Goal: Task Accomplishment & Management: Use online tool/utility

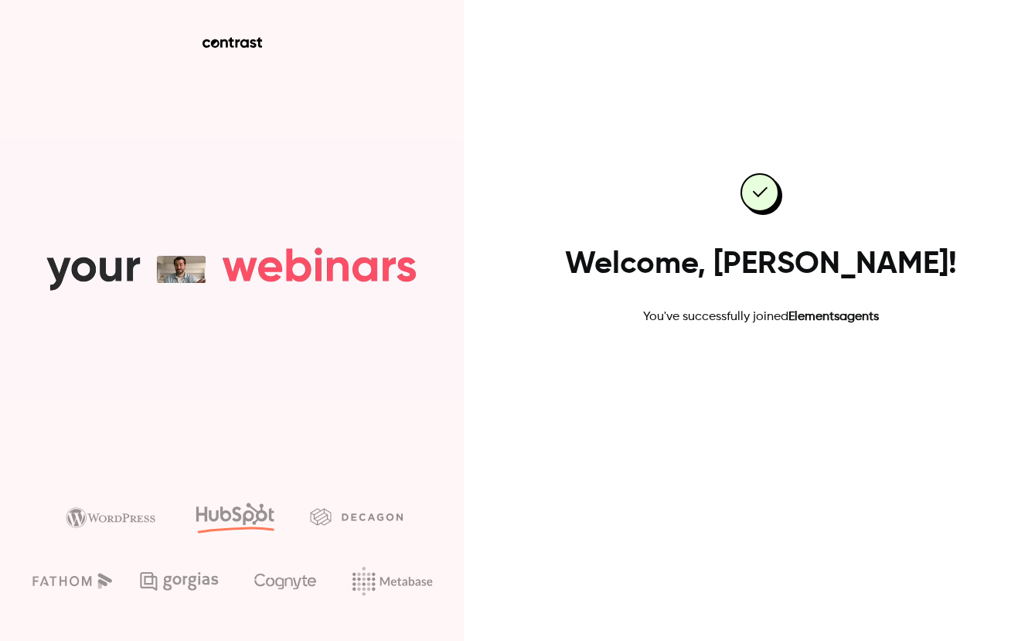
click at [794, 379] on link "Go to dashboard" at bounding box center [761, 375] width 131 height 37
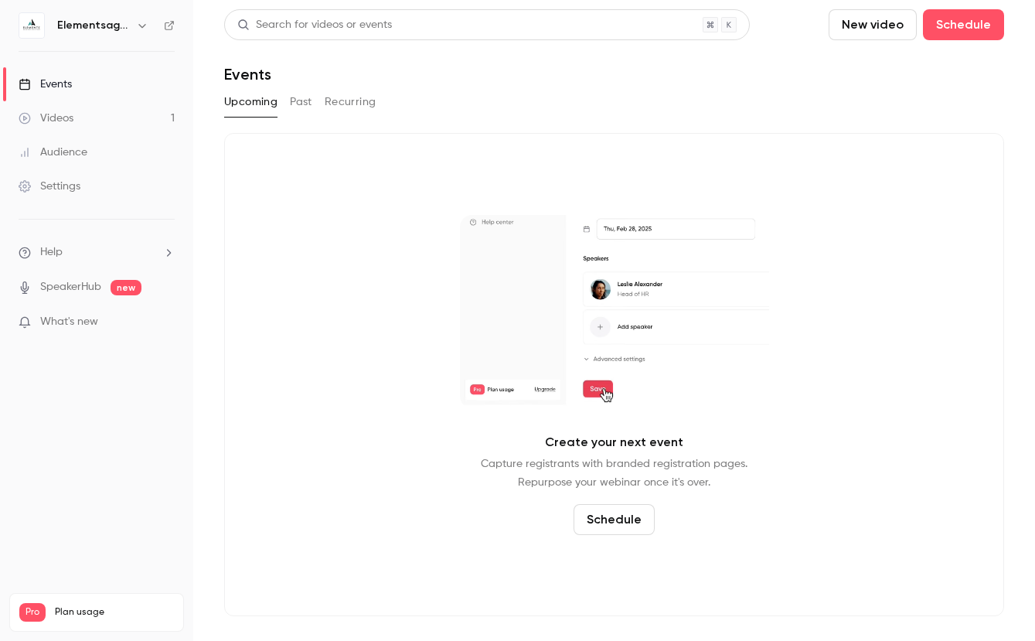
click at [304, 103] on button "Past" at bounding box center [301, 102] width 22 height 25
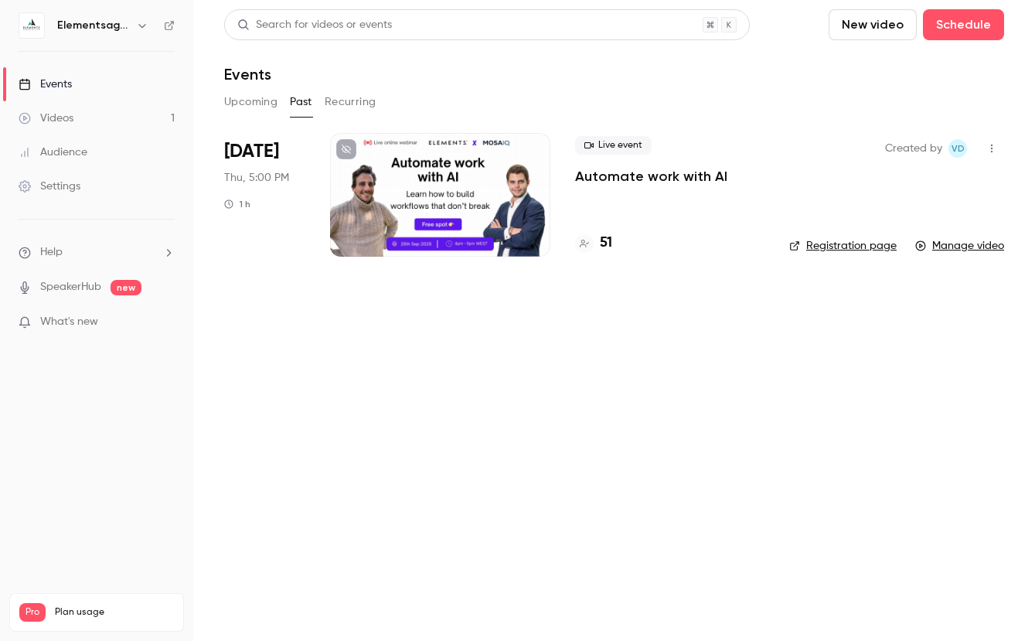
click at [944, 245] on link "Manage video" at bounding box center [959, 245] width 89 height 15
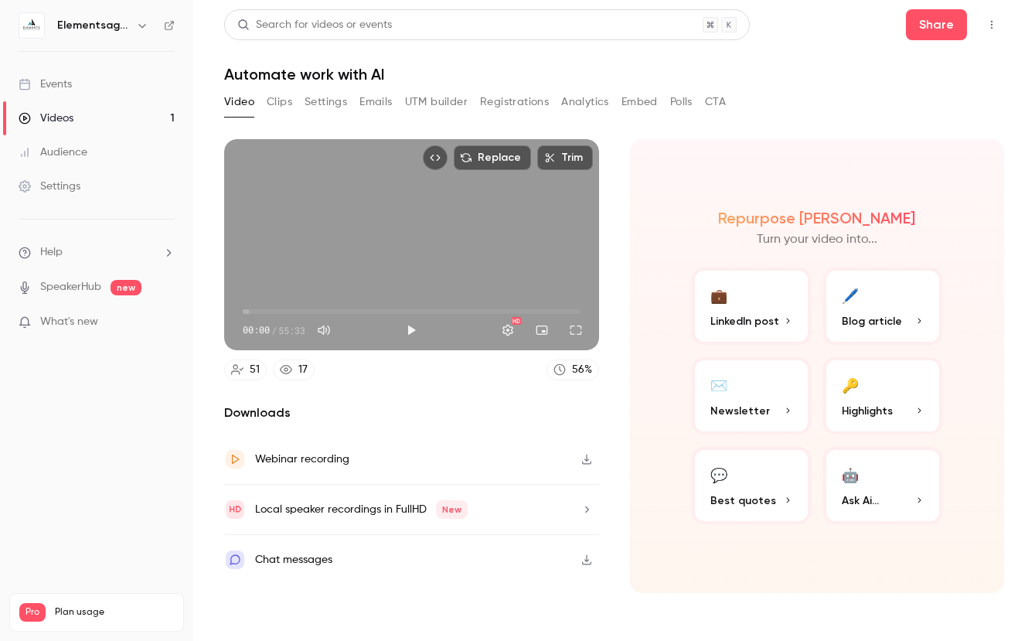
click at [783, 315] on p "LinkedIn post" at bounding box center [751, 321] width 82 height 16
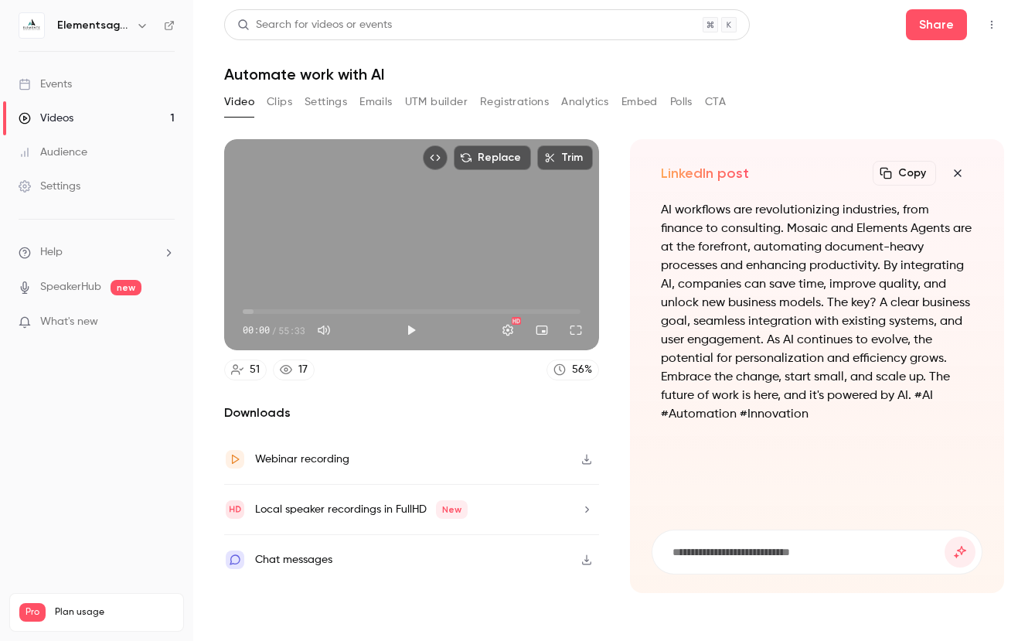
click at [743, 380] on p "AI workflows are revolutionizing industries, from finance to consulting. Mosaic…" at bounding box center [817, 312] width 313 height 223
click at [968, 177] on button "button" at bounding box center [957, 173] width 31 height 31
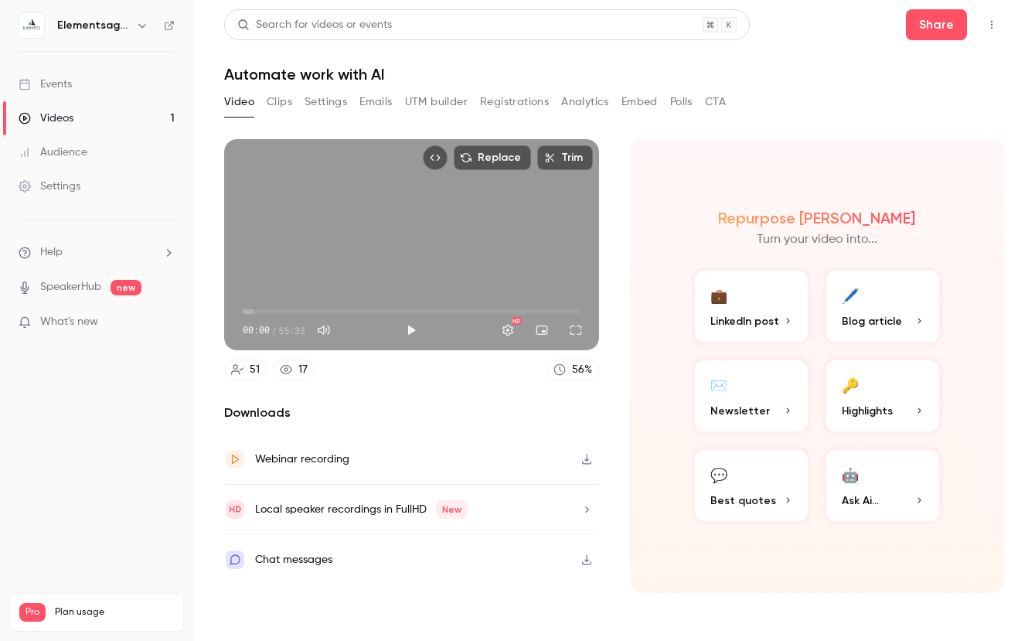
click at [287, 100] on button "Clips" at bounding box center [280, 102] width 26 height 25
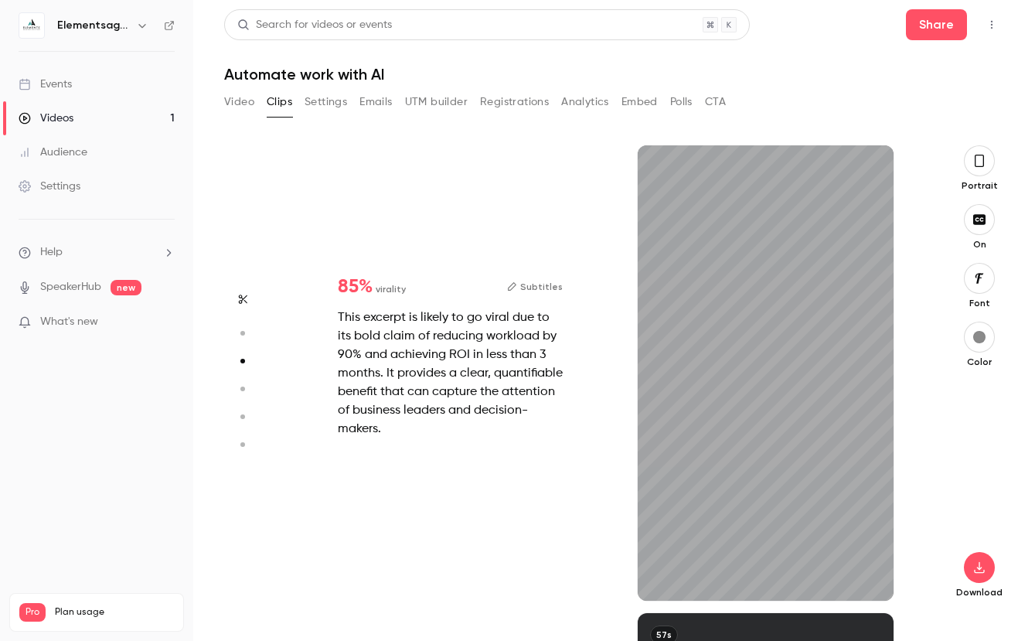
scroll to position [935, 0]
type input "*"
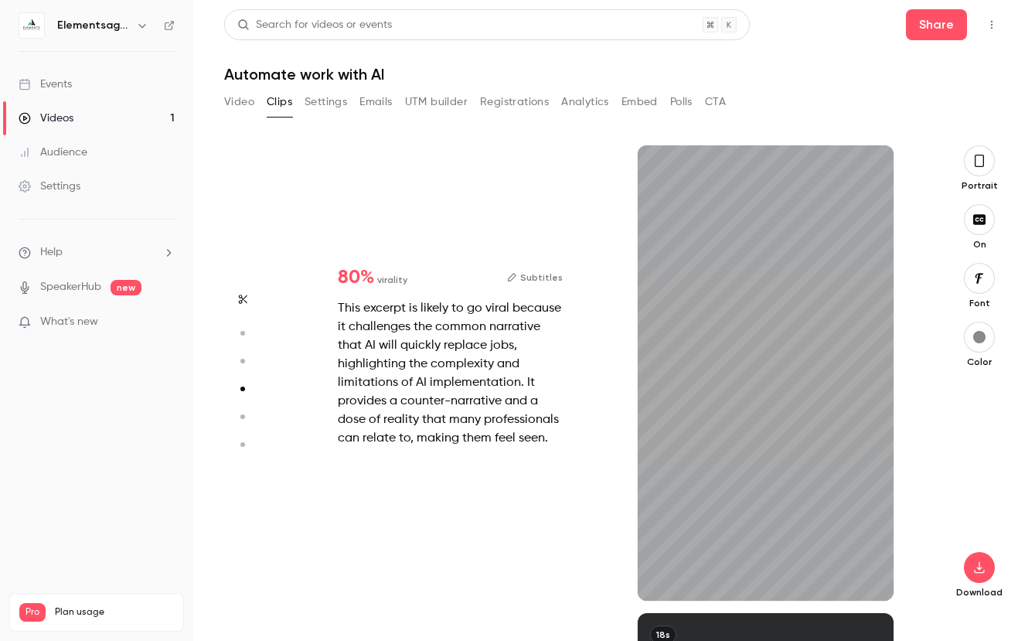
scroll to position [1403, 0]
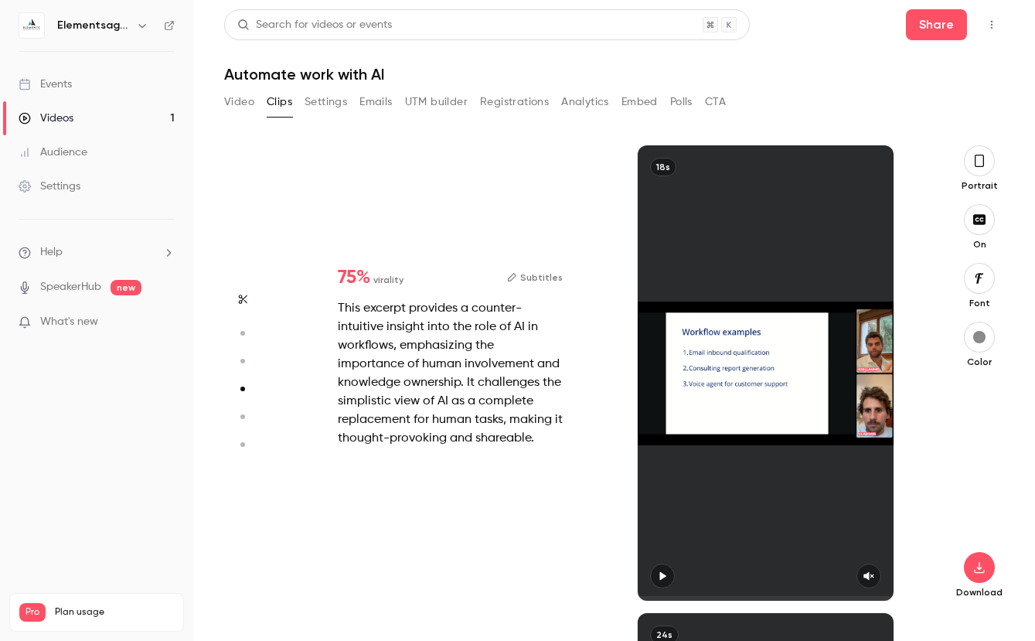
type input "*"
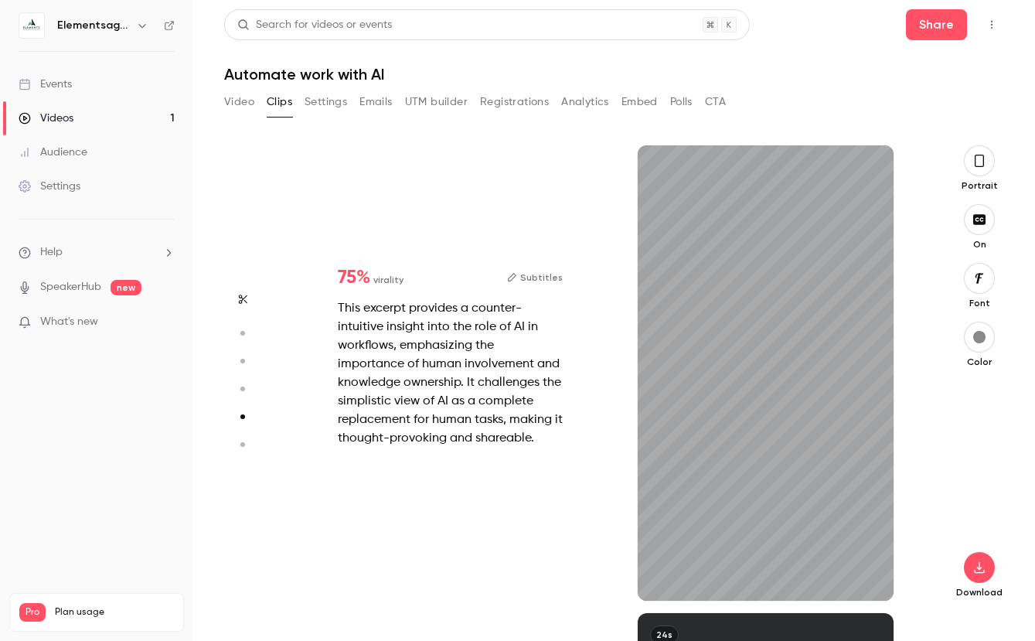
scroll to position [1870, 0]
click at [825, 415] on div "18s" at bounding box center [766, 372] width 256 height 455
click at [867, 572] on icon "button" at bounding box center [868, 575] width 12 height 11
click at [660, 576] on icon "button" at bounding box center [663, 576] width 6 height 9
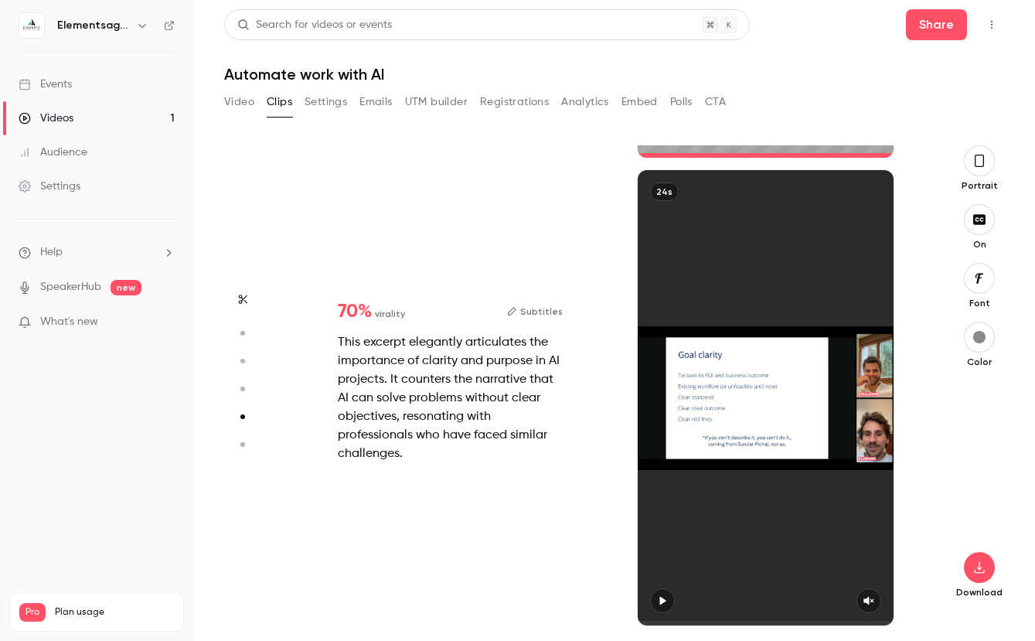
type input "*"
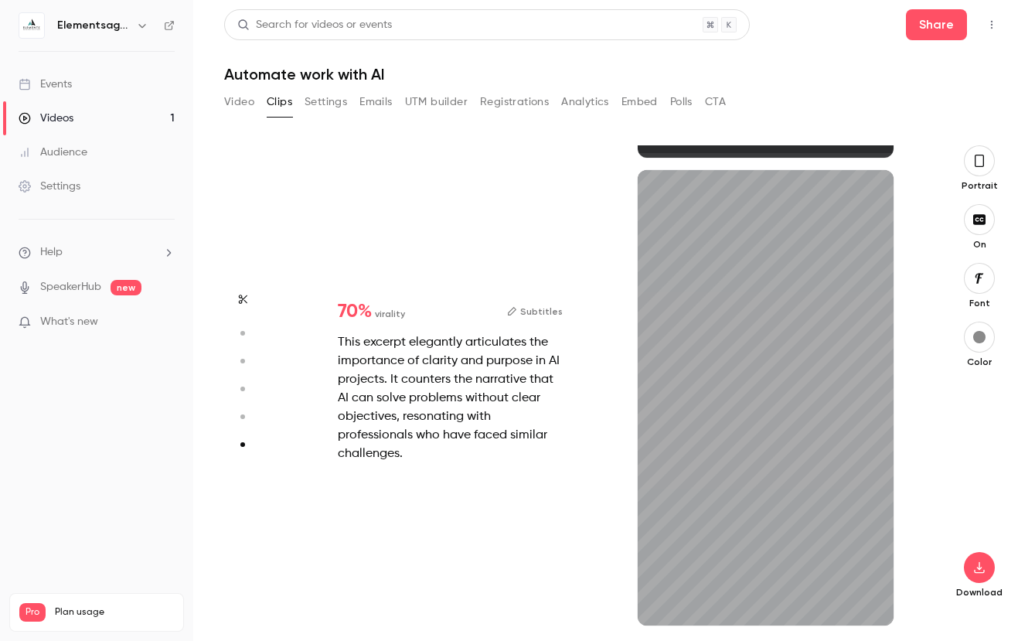
scroll to position [2313, 0]
click at [803, 542] on div "24s" at bounding box center [766, 397] width 256 height 455
click at [664, 600] on icon "button" at bounding box center [663, 601] width 6 height 9
click at [645, 621] on span at bounding box center [641, 623] width 7 height 5
click at [662, 594] on button "button" at bounding box center [662, 600] width 25 height 25
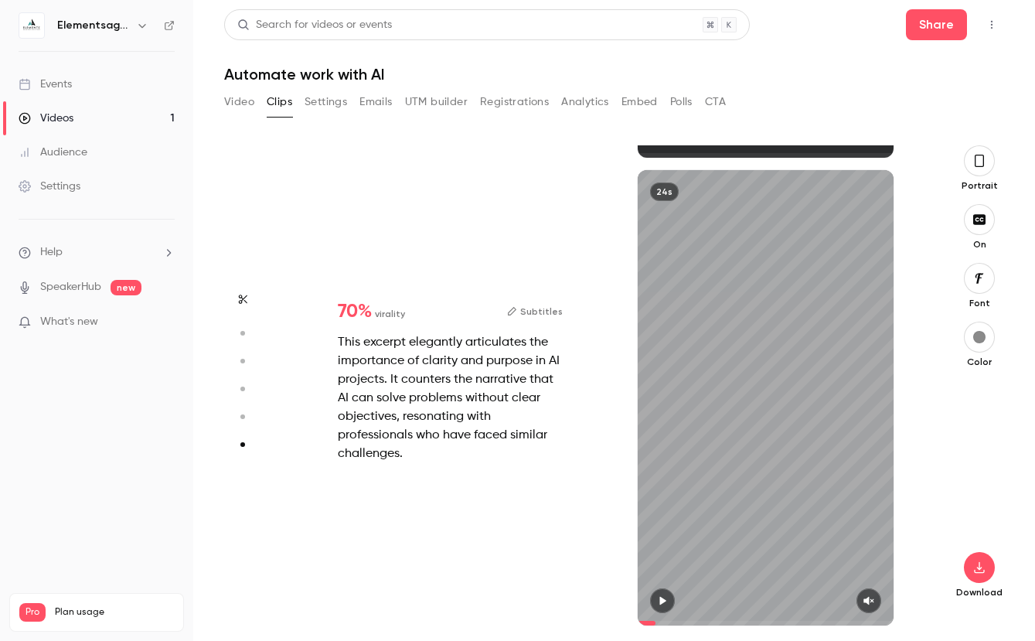
drag, startPoint x: 662, startPoint y: 603, endPoint x: 687, endPoint y: 600, distance: 24.8
click at [668, 602] on button "button" at bounding box center [662, 600] width 25 height 25
click at [871, 597] on icon "button" at bounding box center [868, 600] width 12 height 11
click at [664, 600] on icon "button" at bounding box center [662, 601] width 6 height 9
type input "*"
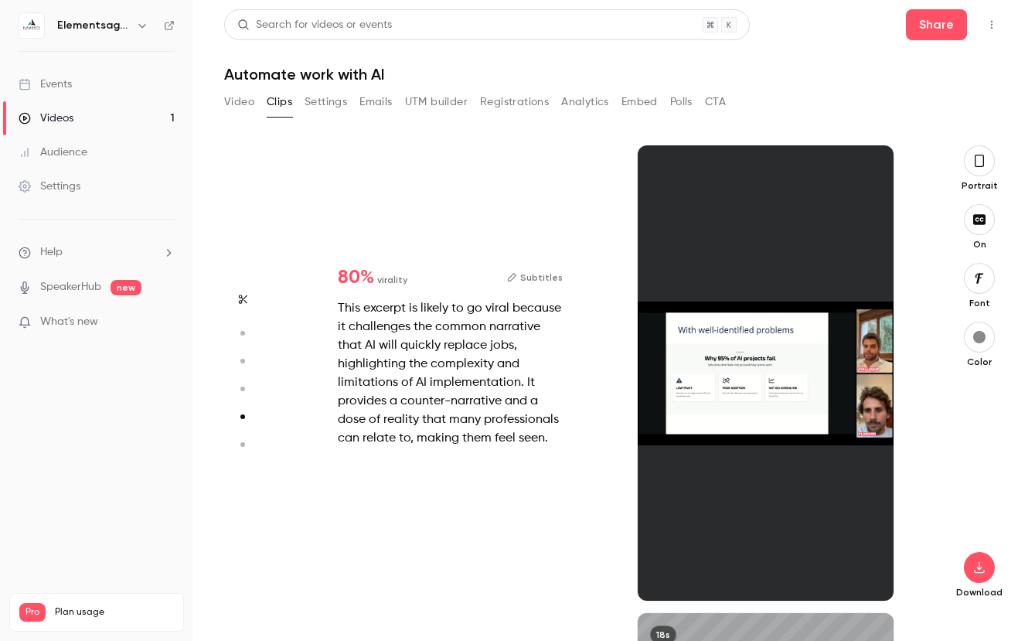
type input "*"
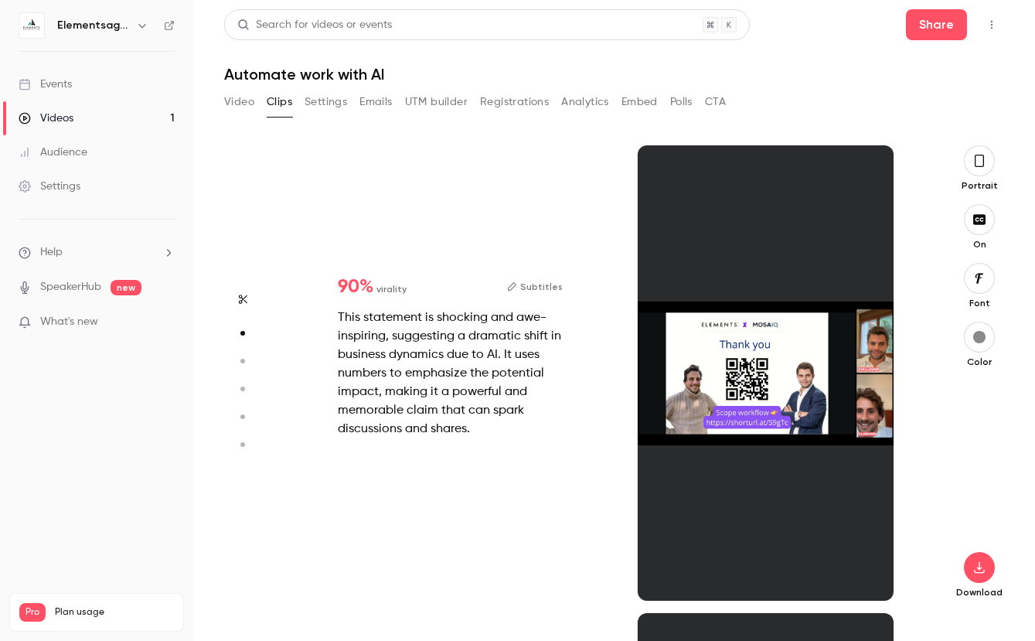
scroll to position [0, 0]
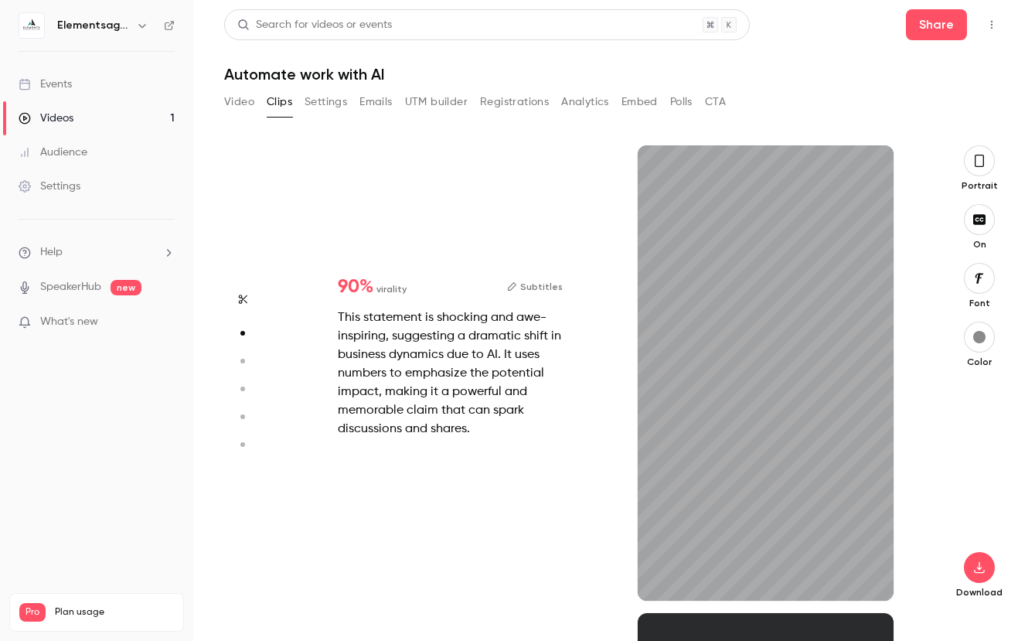
type input "*"
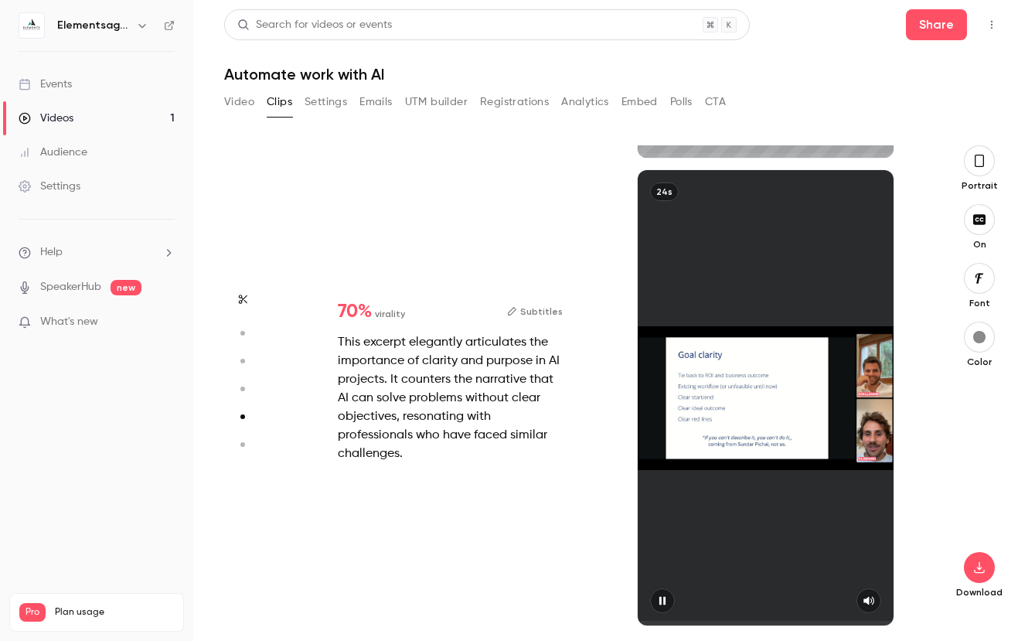
type input "*"
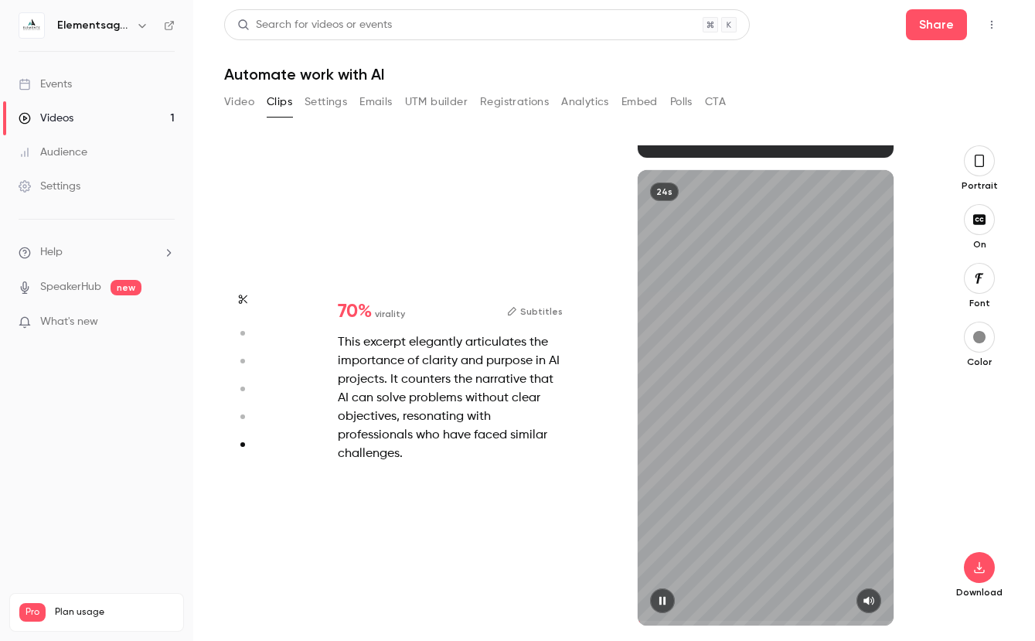
scroll to position [2313, 0]
click at [869, 603] on icon "button" at bounding box center [869, 601] width 11 height 9
click at [869, 603] on icon "button" at bounding box center [869, 601] width 10 height 9
click at [644, 617] on span at bounding box center [766, 623] width 256 height 25
click at [662, 601] on icon "button" at bounding box center [662, 600] width 12 height 11
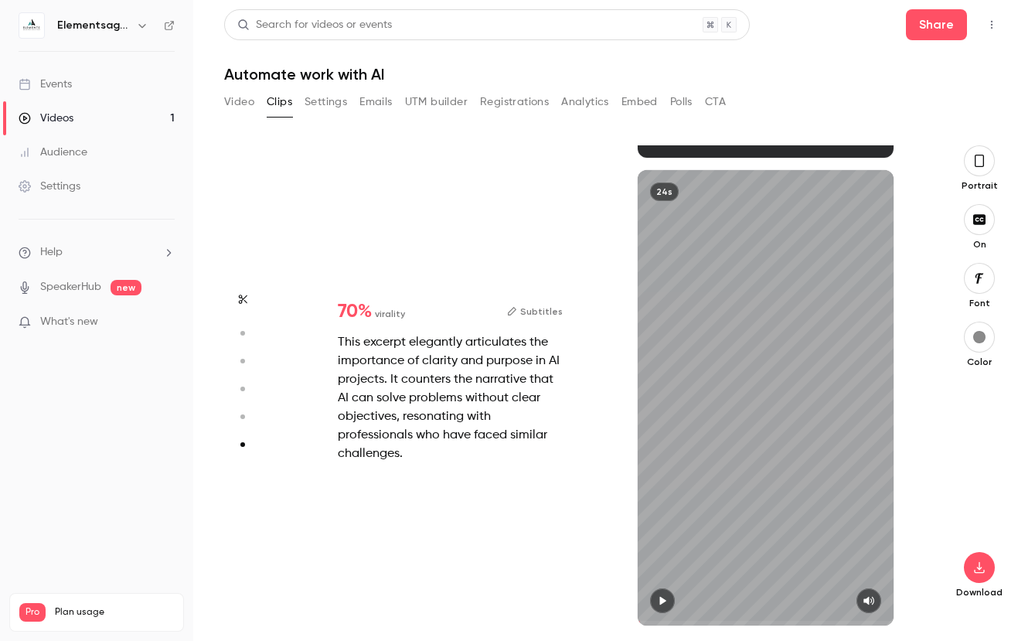
click at [640, 621] on span at bounding box center [639, 623] width 2 height 5
type input "***"
click at [227, 103] on button "Video" at bounding box center [239, 102] width 30 height 25
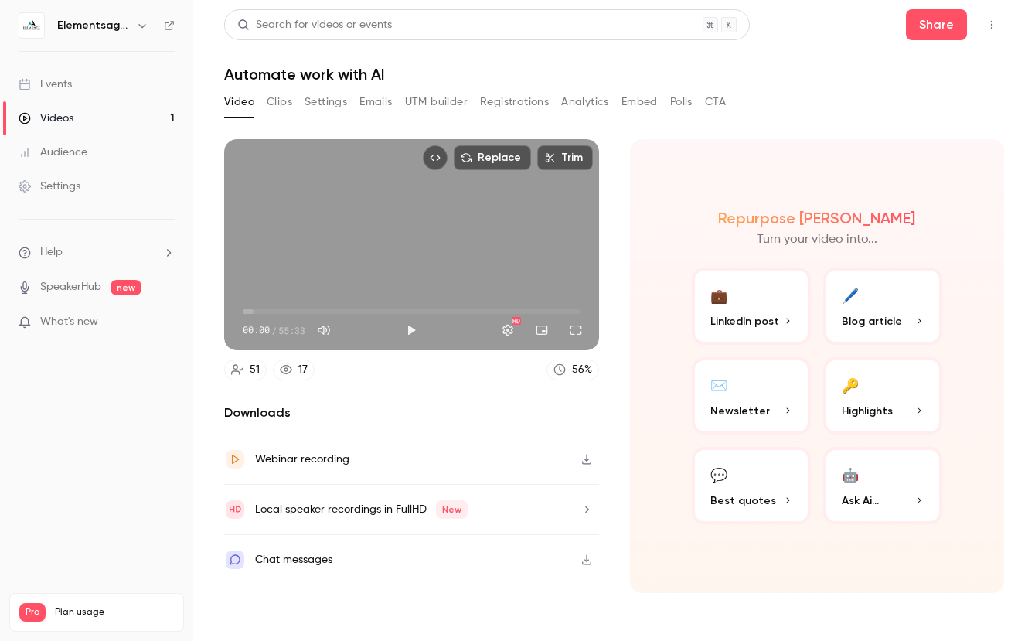
click at [726, 503] on span "Best quotes" at bounding box center [743, 500] width 66 height 16
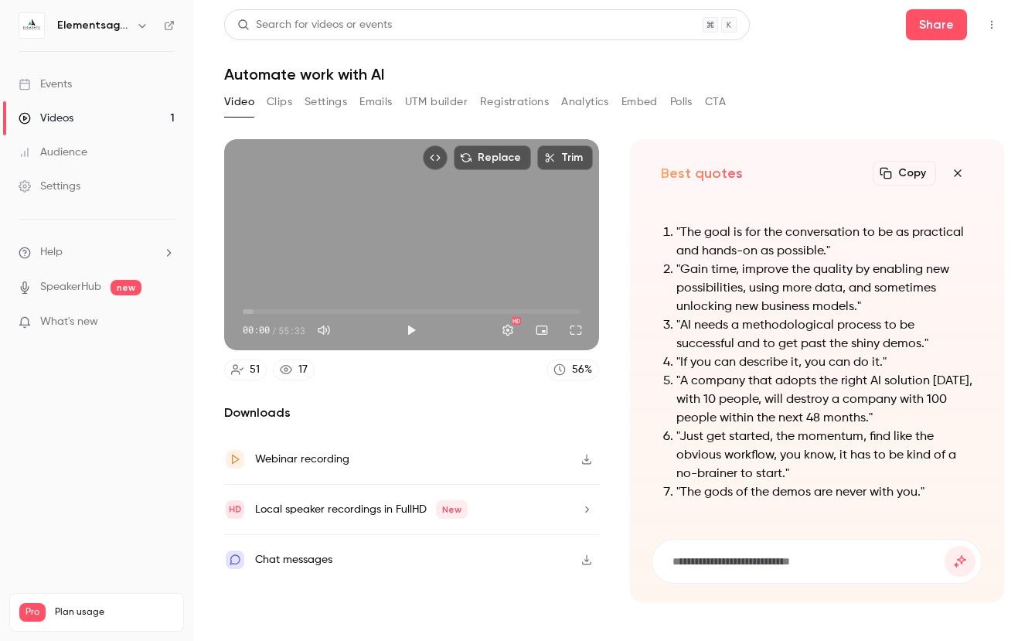
click at [358, 102] on div "Video Clips Settings Emails UTM builder Registrations Analytics Embed Polls CTA" at bounding box center [475, 102] width 502 height 25
click at [370, 102] on button "Emails" at bounding box center [375, 102] width 32 height 25
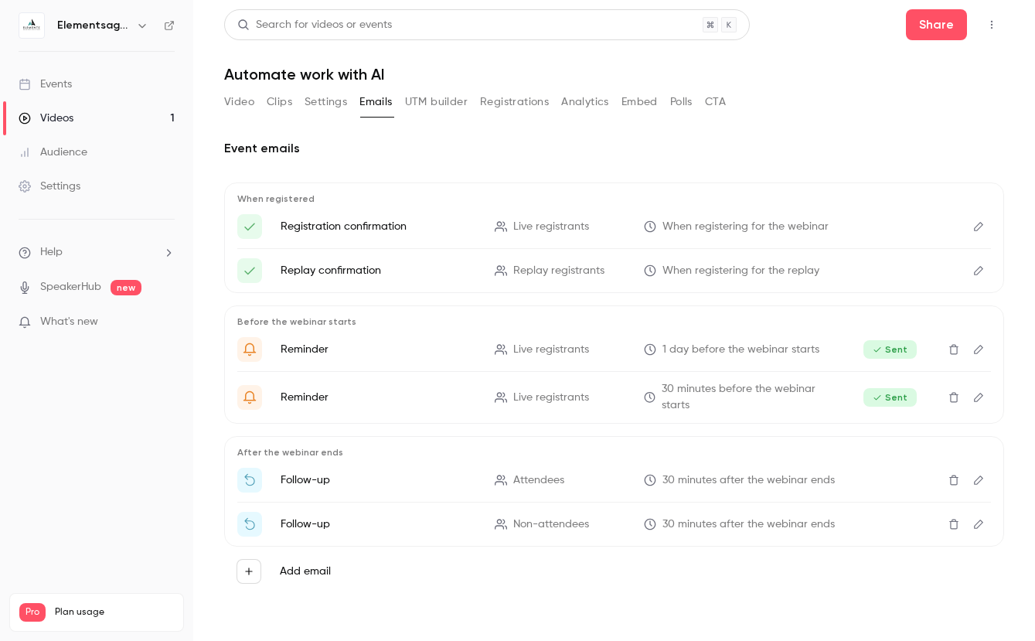
click at [76, 328] on span "What's new" at bounding box center [69, 322] width 58 height 16
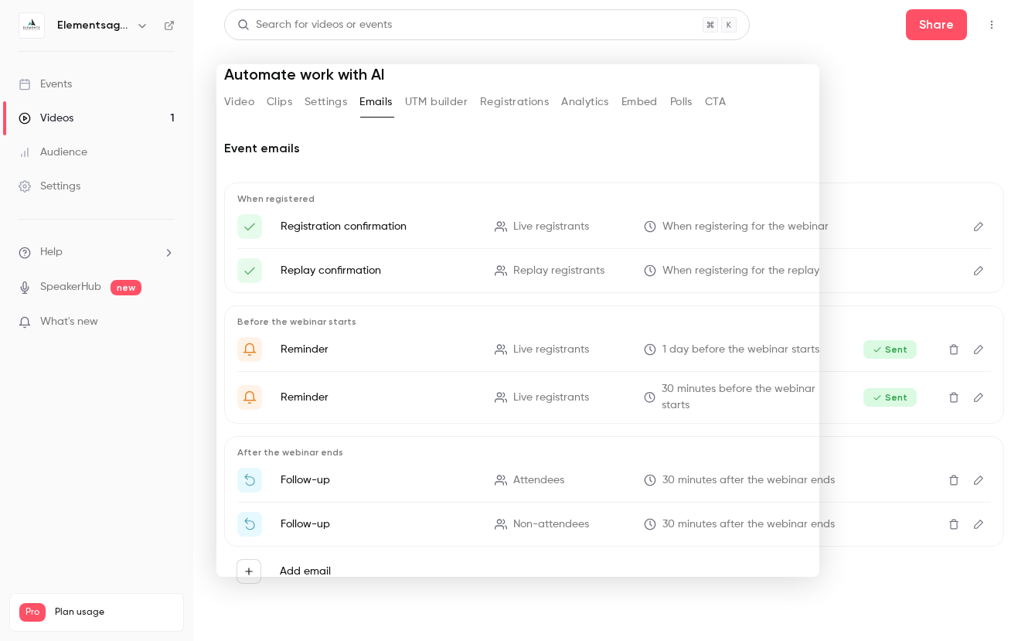
click at [853, 83] on div at bounding box center [517, 320] width 1035 height 641
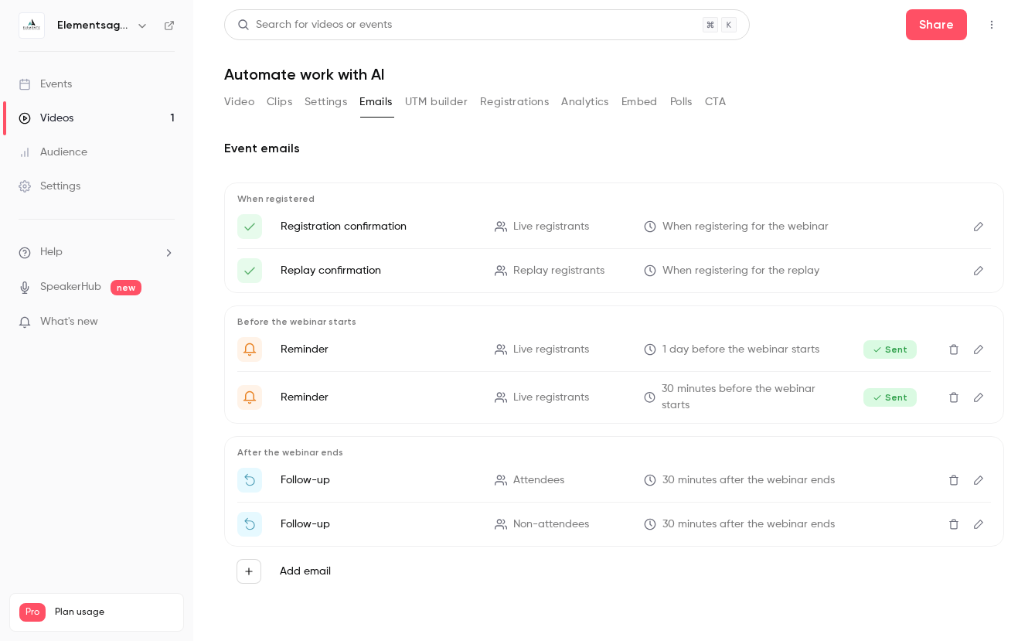
click at [241, 103] on button "Video" at bounding box center [239, 102] width 30 height 25
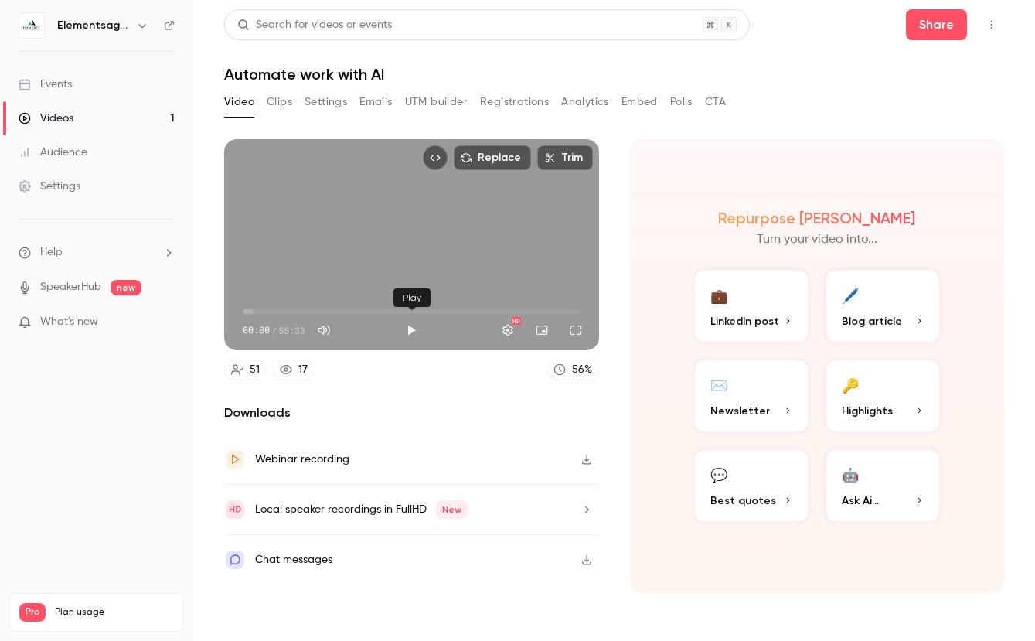
click at [410, 330] on button "Play" at bounding box center [411, 330] width 31 height 31
click at [576, 325] on button "Full screen" at bounding box center [575, 330] width 31 height 31
click at [409, 326] on button "Pause" at bounding box center [411, 330] width 31 height 31
click at [413, 324] on button "Play" at bounding box center [411, 330] width 31 height 31
click at [582, 330] on button "Full screen" at bounding box center [575, 330] width 31 height 31
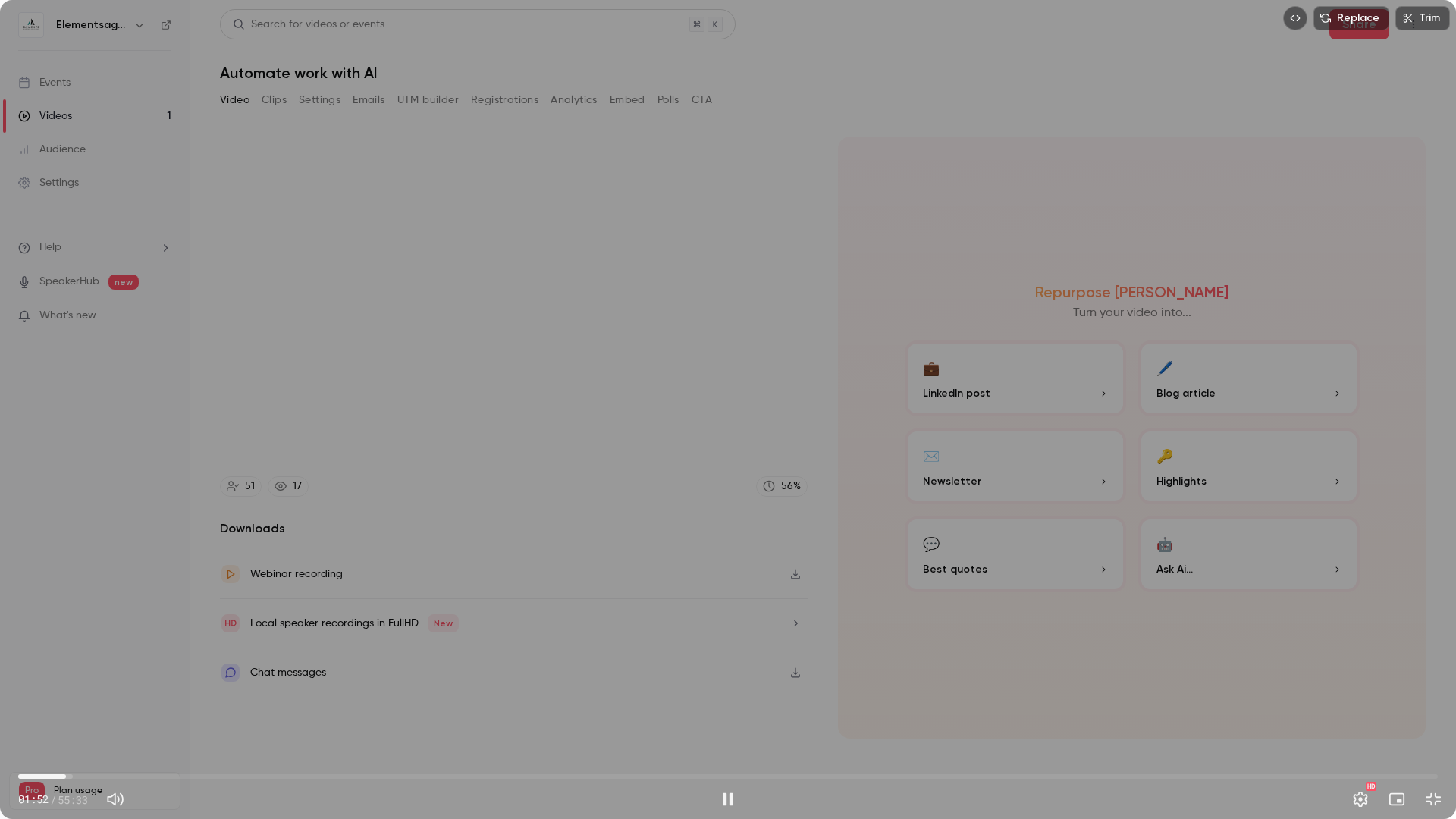
click at [66, 628] on span "01:52" at bounding box center [728, 776] width 1420 height 25
click at [252, 628] on span "01:59" at bounding box center [728, 776] width 1420 height 25
click at [283, 628] on span "09:10" at bounding box center [728, 776] width 1420 height 25
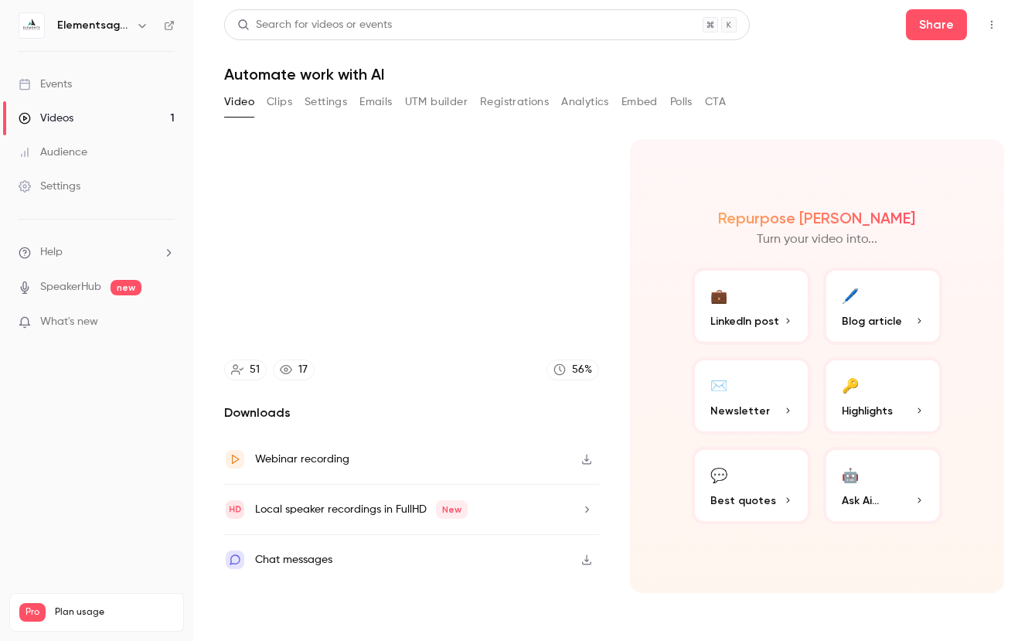
type input "*****"
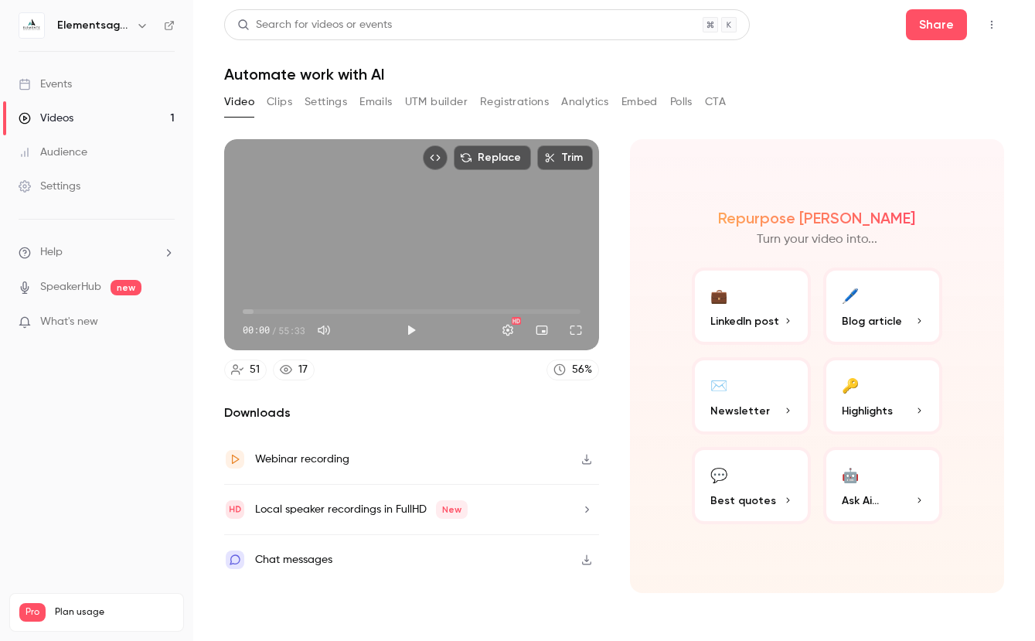
click at [492, 97] on button "Registrations" at bounding box center [514, 102] width 69 height 25
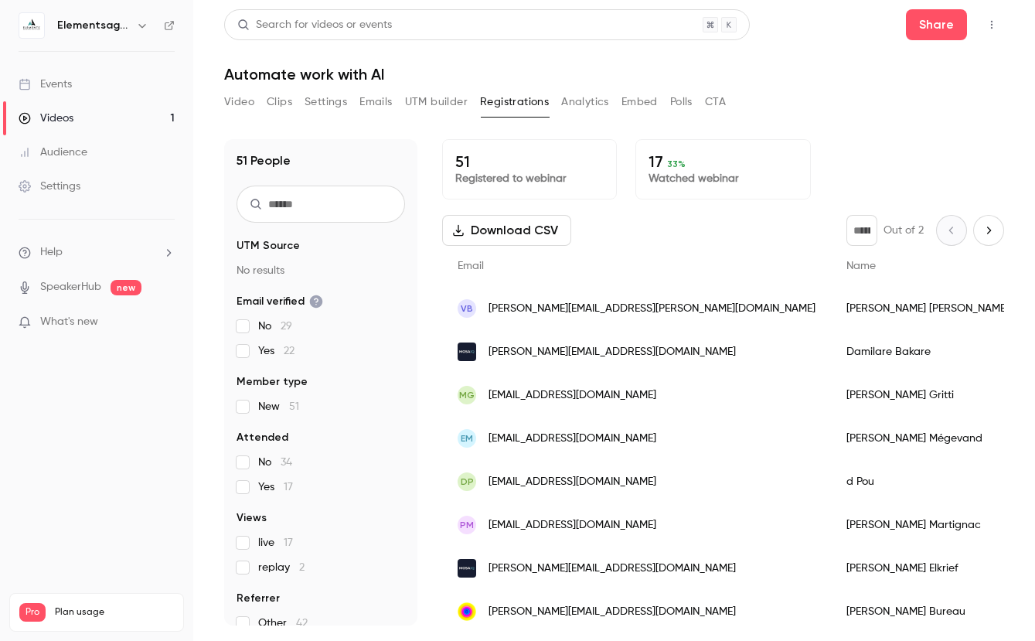
click at [662, 185] on p "Watched webinar" at bounding box center [722, 178] width 148 height 15
click at [680, 168] on span "33 %" at bounding box center [676, 163] width 19 height 11
click at [995, 236] on button "Next page" at bounding box center [988, 230] width 31 height 31
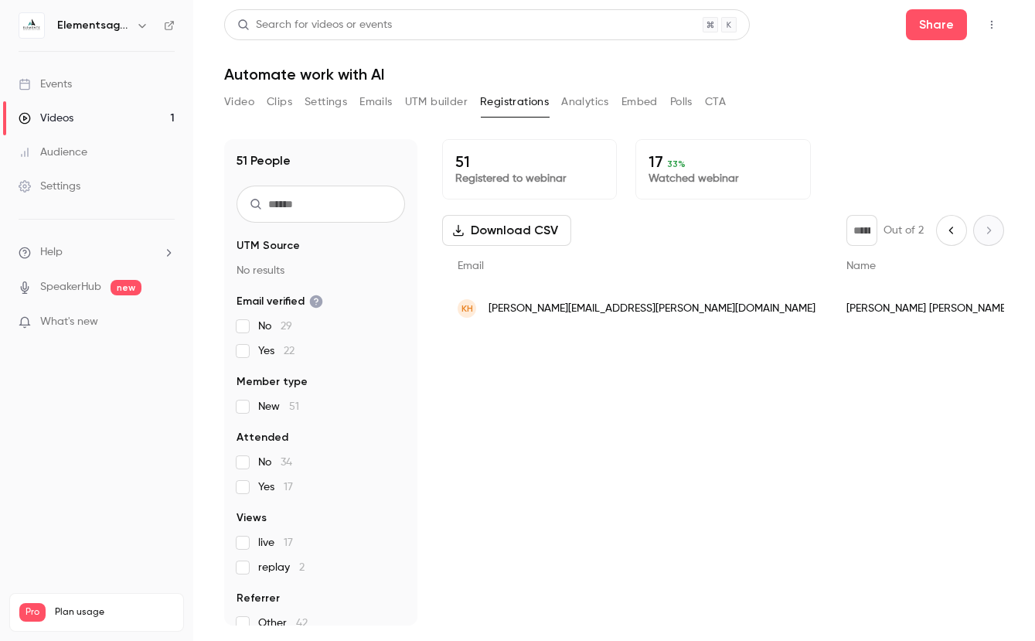
click at [954, 233] on icon "Previous page" at bounding box center [951, 230] width 17 height 12
type input "*"
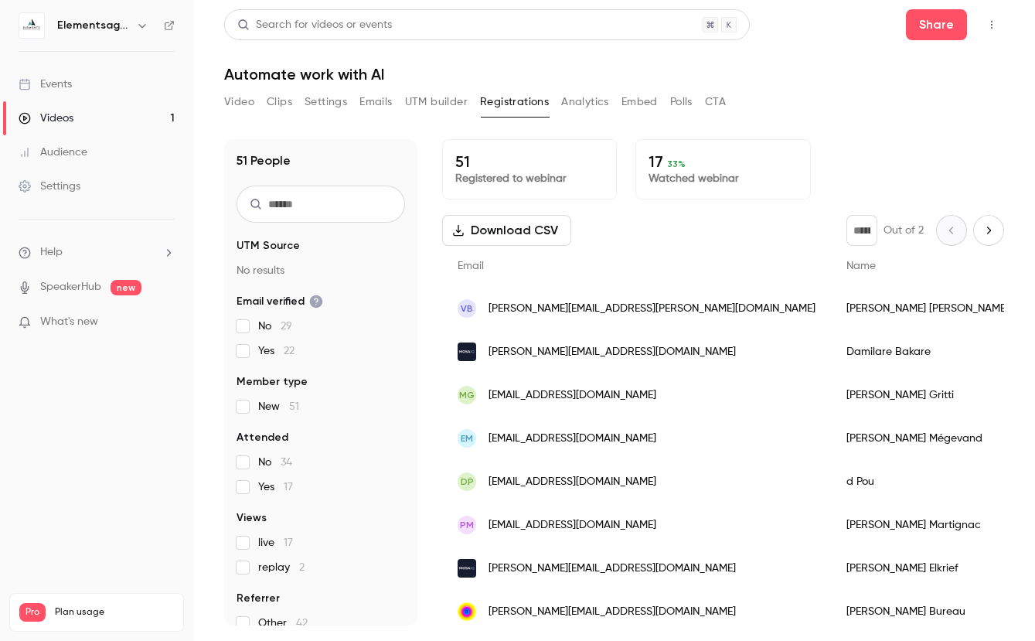
click at [668, 174] on p "Watched webinar" at bounding box center [722, 178] width 148 height 15
drag, startPoint x: 643, startPoint y: 154, endPoint x: 658, endPoint y: 155, distance: 14.7
click at [658, 155] on div "17 33 % Watched webinar" at bounding box center [722, 169] width 175 height 60
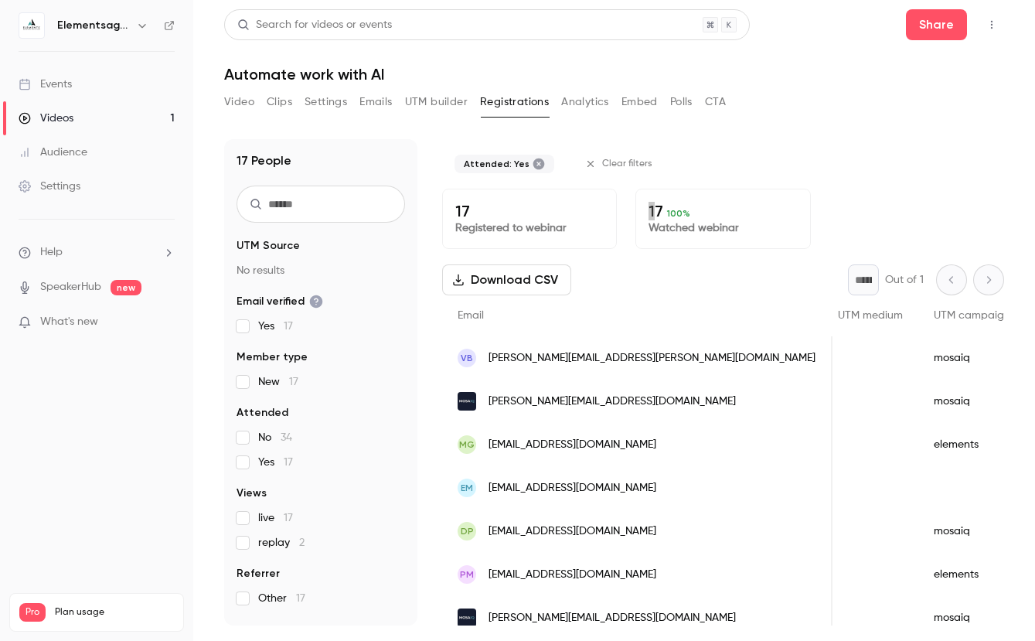
scroll to position [0, 719]
click at [582, 103] on button "Analytics" at bounding box center [585, 102] width 48 height 25
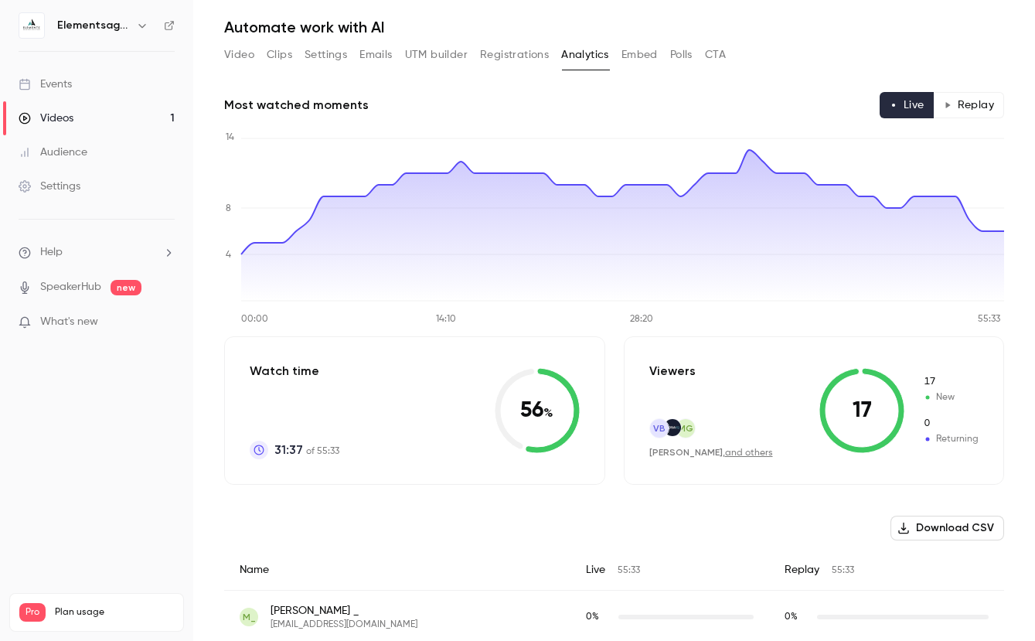
scroll to position [49, 0]
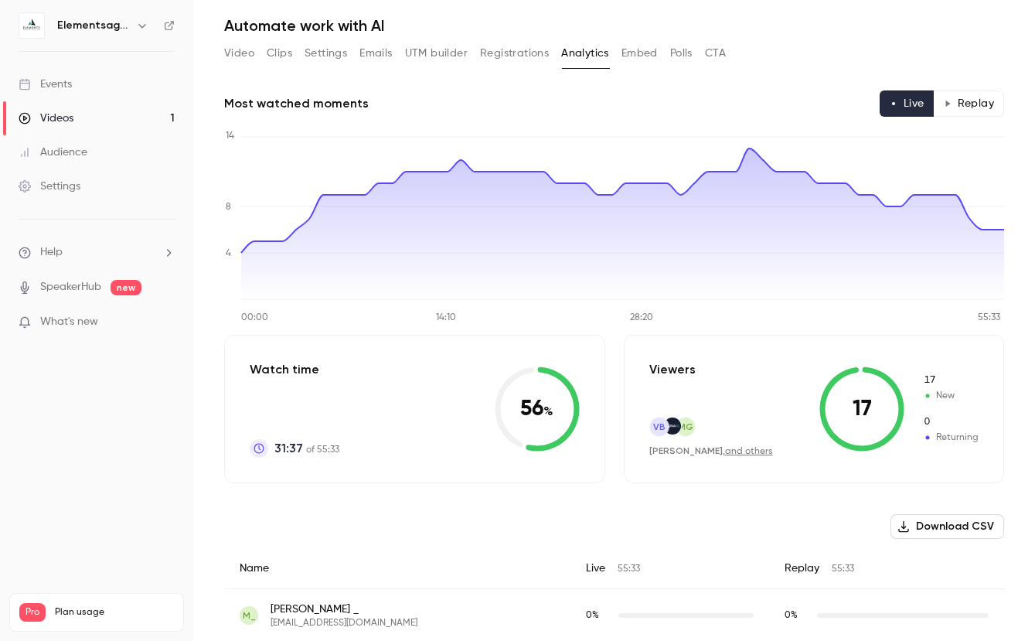
click at [472, 386] on div "Watch time 31:37 of 55:33 56 %" at bounding box center [414, 409] width 381 height 148
click at [560, 413] on icon at bounding box center [537, 408] width 85 height 85
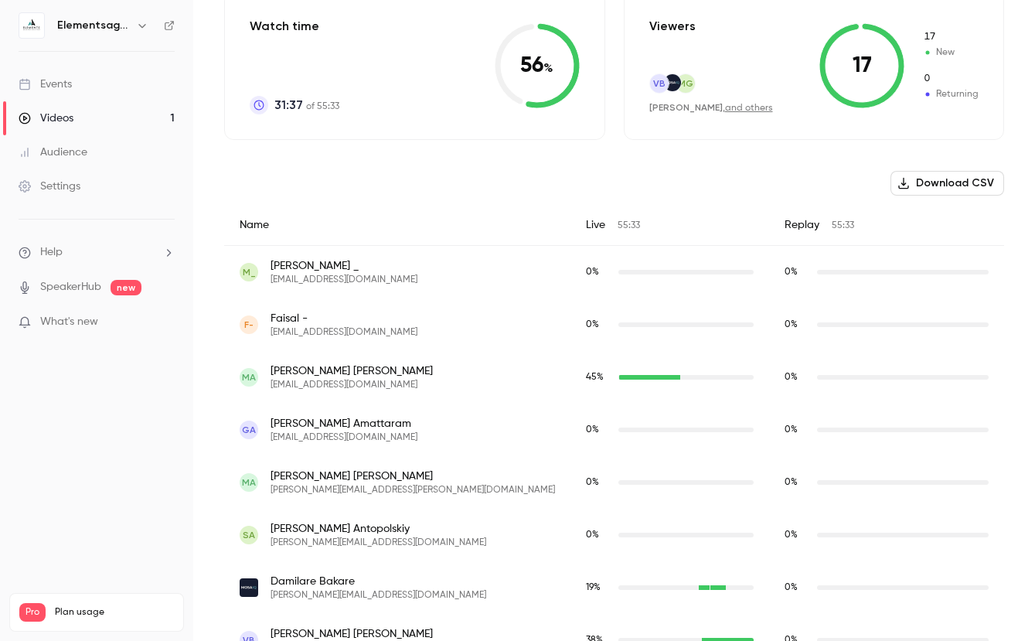
scroll to position [678, 0]
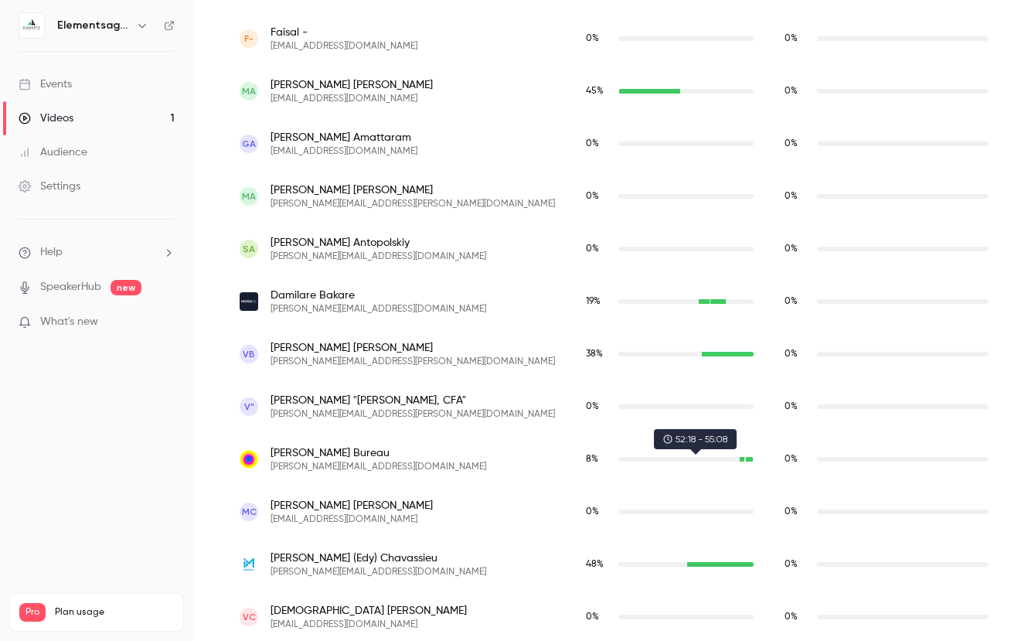
click at [746, 460] on div "camille@lovesupremeprojects.com" at bounding box center [749, 459] width 7 height 5
click at [746, 461] on div "camille@lovesupremeprojects.com" at bounding box center [749, 459] width 7 height 5
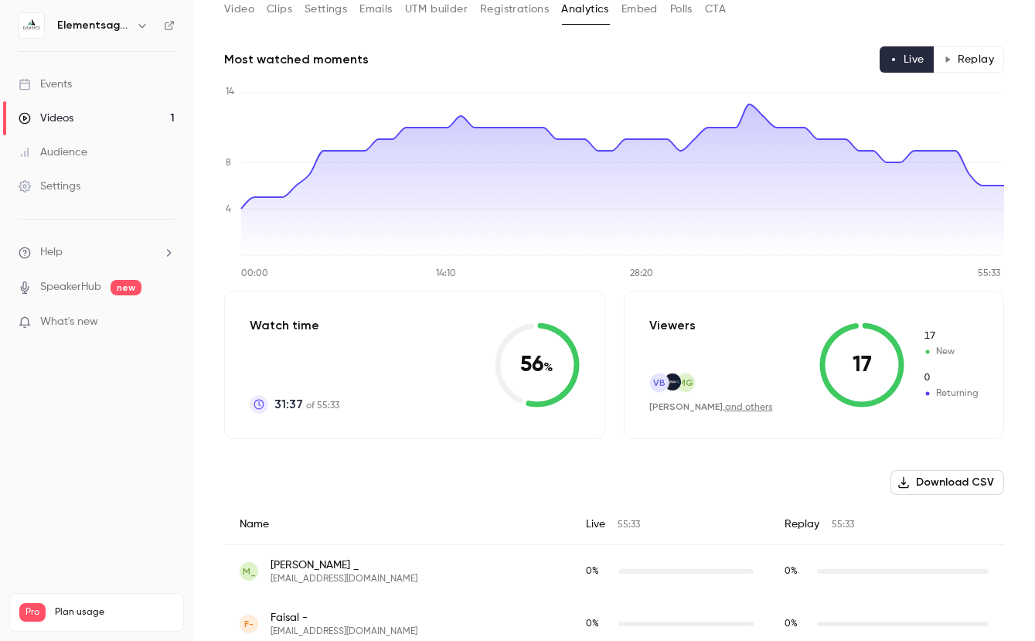
scroll to position [0, 0]
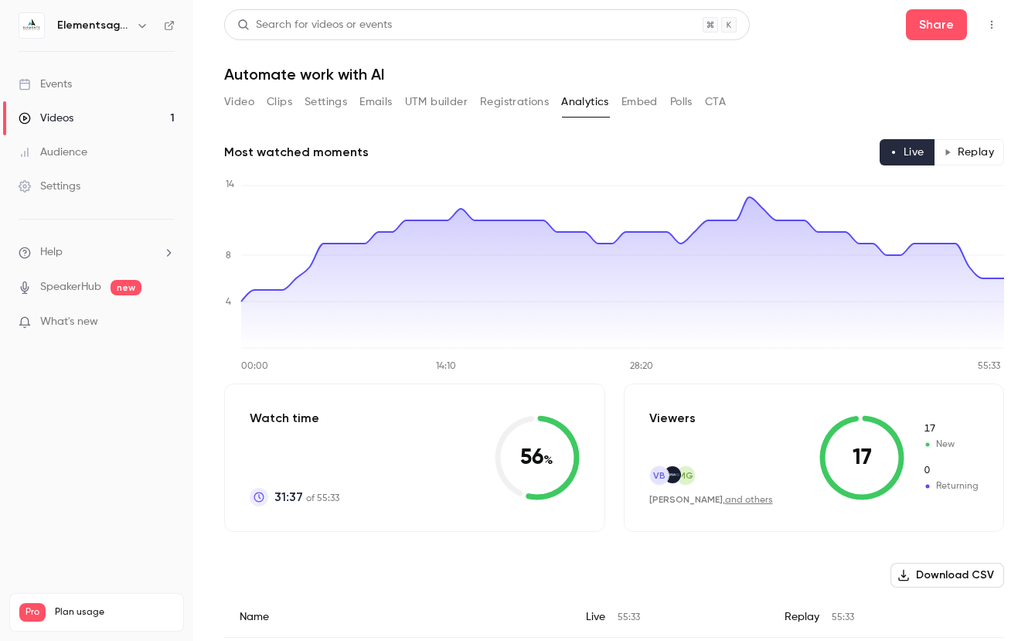
click at [952, 148] on button "Replay" at bounding box center [969, 152] width 70 height 26
